Goal: Information Seeking & Learning: Understand process/instructions

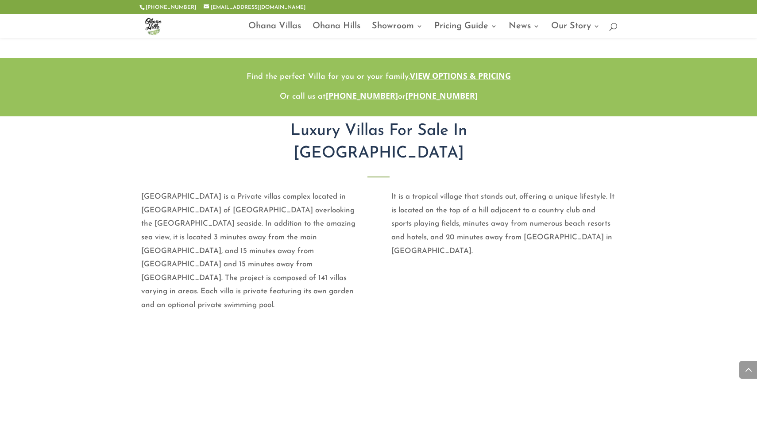
scroll to position [406, 0]
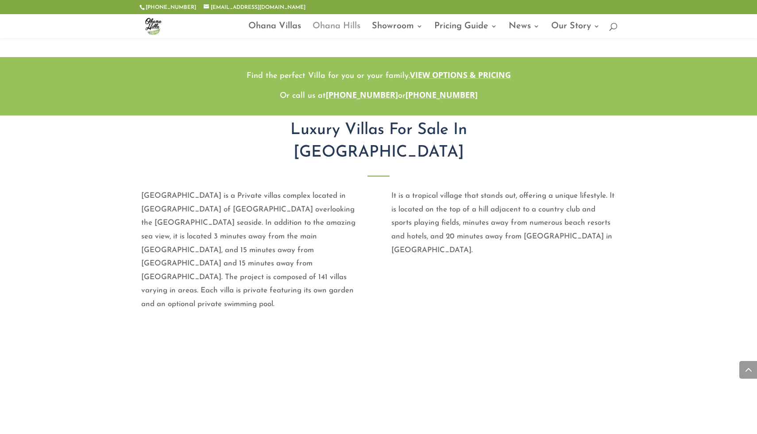
click at [347, 26] on link "Ohana Hills" at bounding box center [337, 30] width 48 height 15
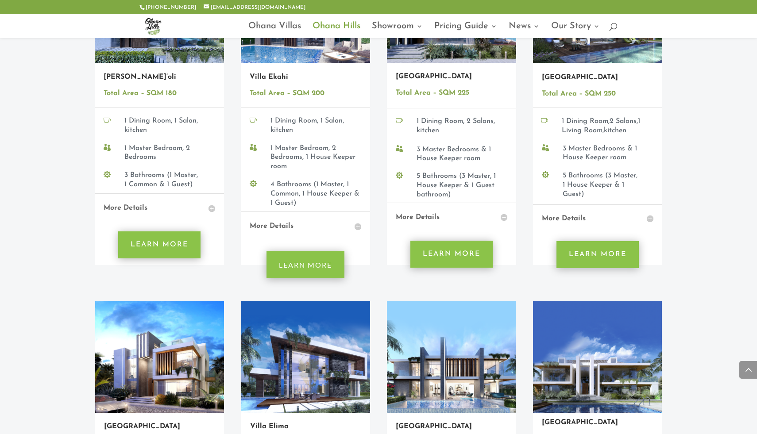
scroll to position [766, 0]
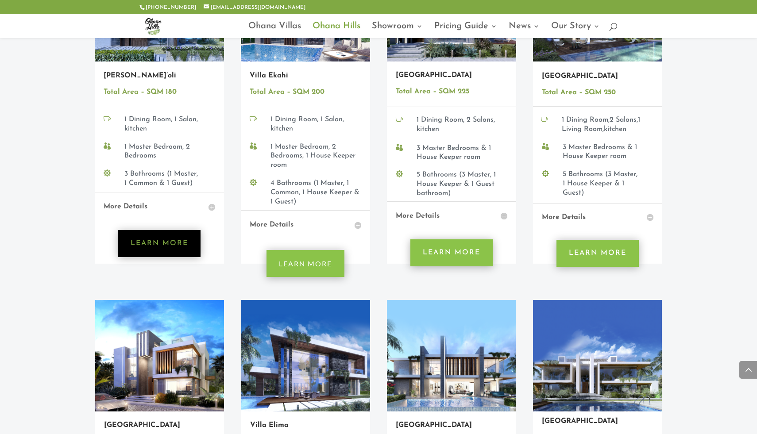
click at [167, 230] on link "Learn More" at bounding box center [159, 243] width 82 height 27
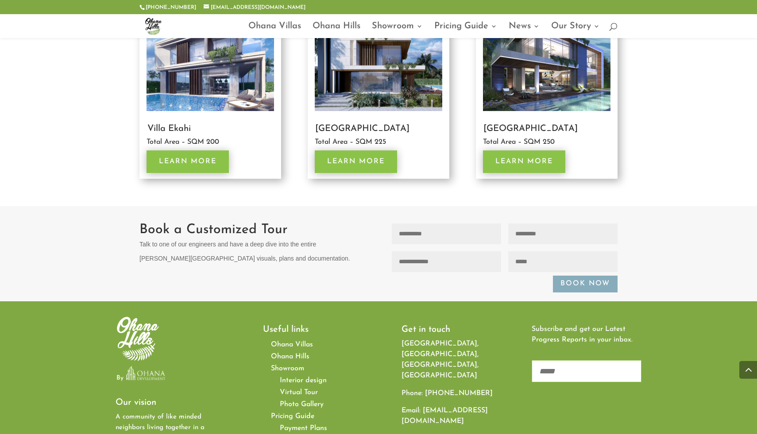
scroll to position [1937, 0]
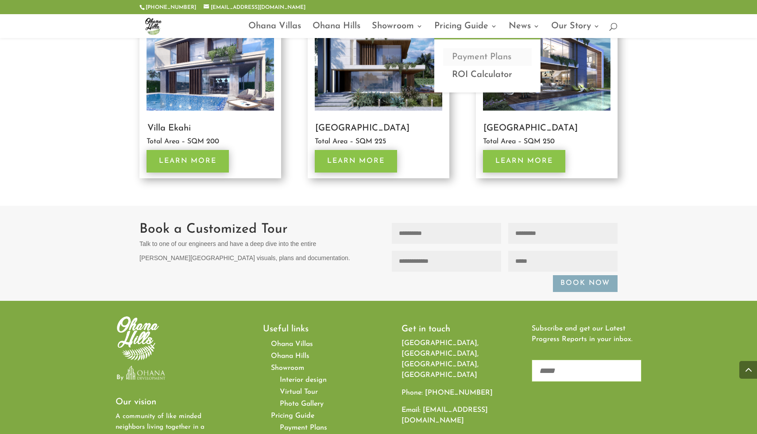
click at [486, 54] on link "Payment Plans" at bounding box center [487, 57] width 89 height 18
